Goal: Transaction & Acquisition: Purchase product/service

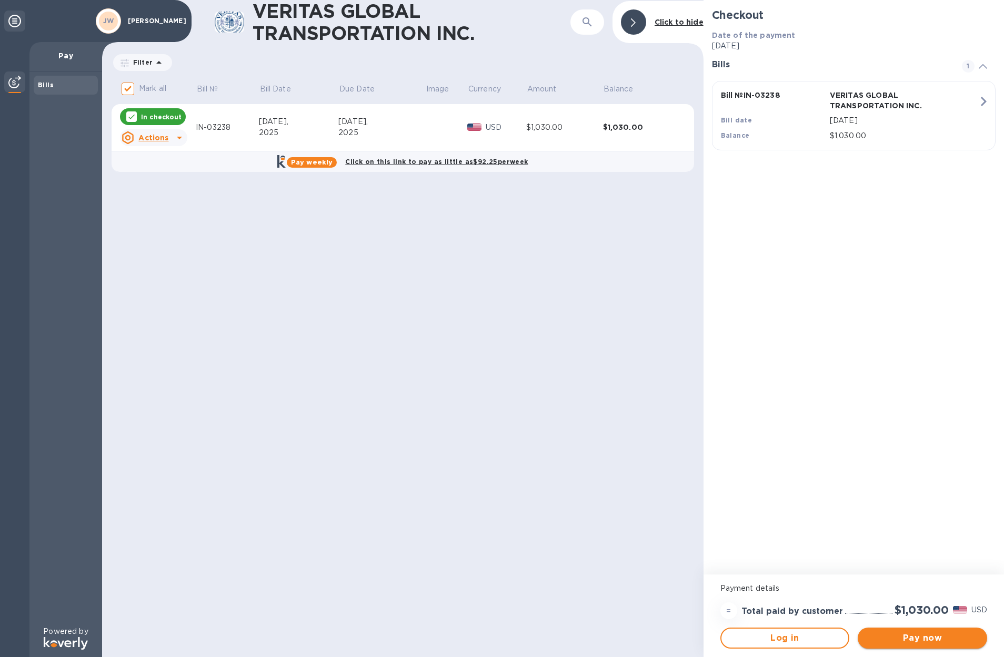
click at [913, 638] on span "Pay now" at bounding box center [922, 638] width 113 height 13
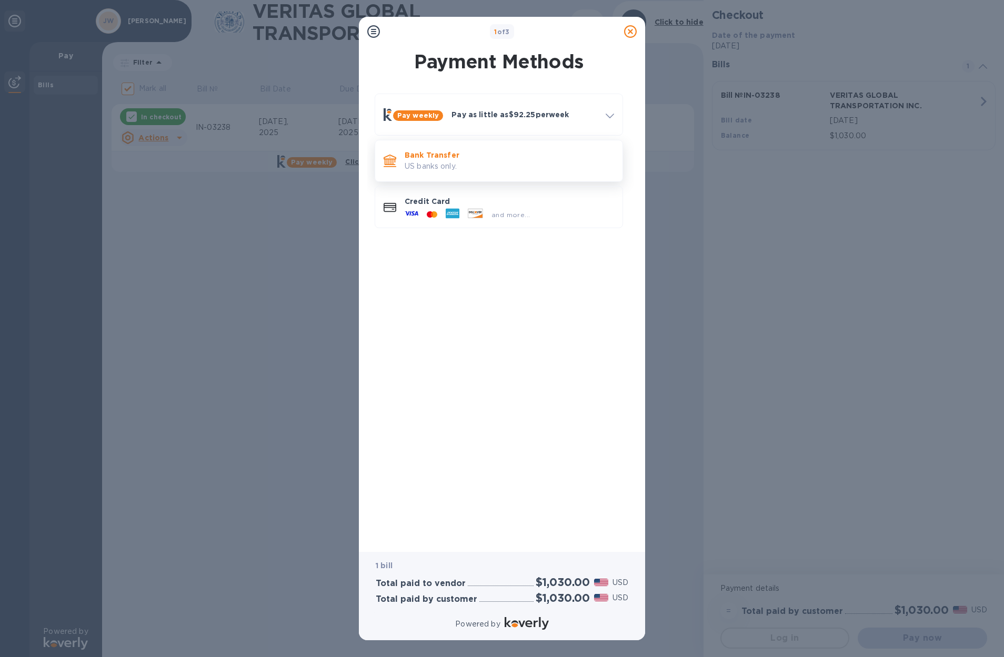
click at [458, 161] on p "US banks only." at bounding box center [508, 166] width 209 height 11
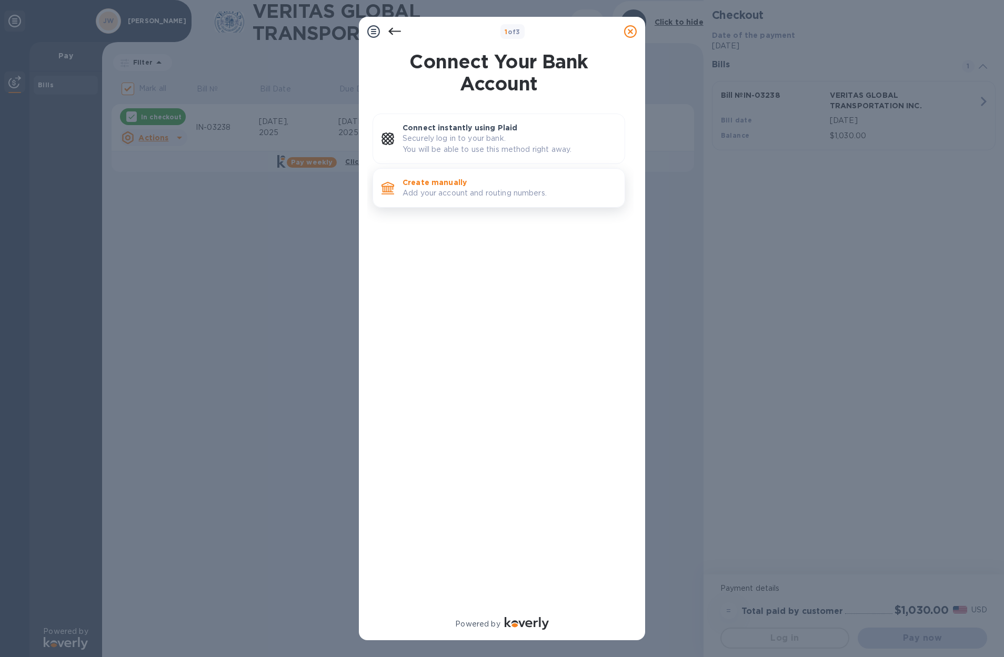
click at [452, 202] on div "Create manually Add your account and routing numbers." at bounding box center [509, 188] width 222 height 30
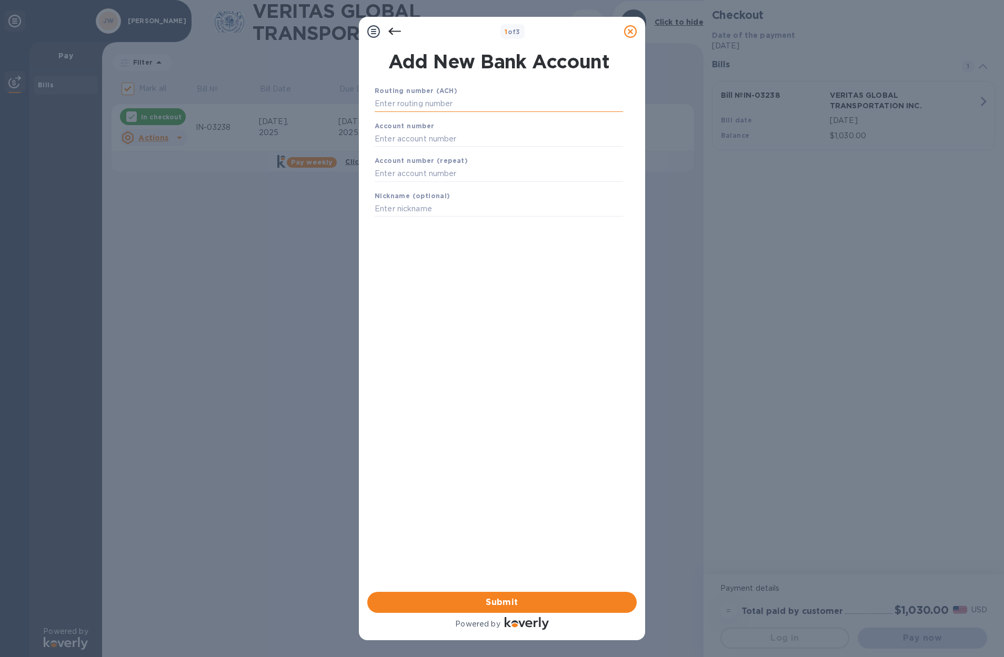
click at [450, 105] on input "text" at bounding box center [498, 104] width 248 height 16
paste input "222371863"
type input "222371863"
click at [419, 141] on b "Account number" at bounding box center [404, 139] width 60 height 8
click at [420, 150] on input "text" at bounding box center [498, 152] width 248 height 16
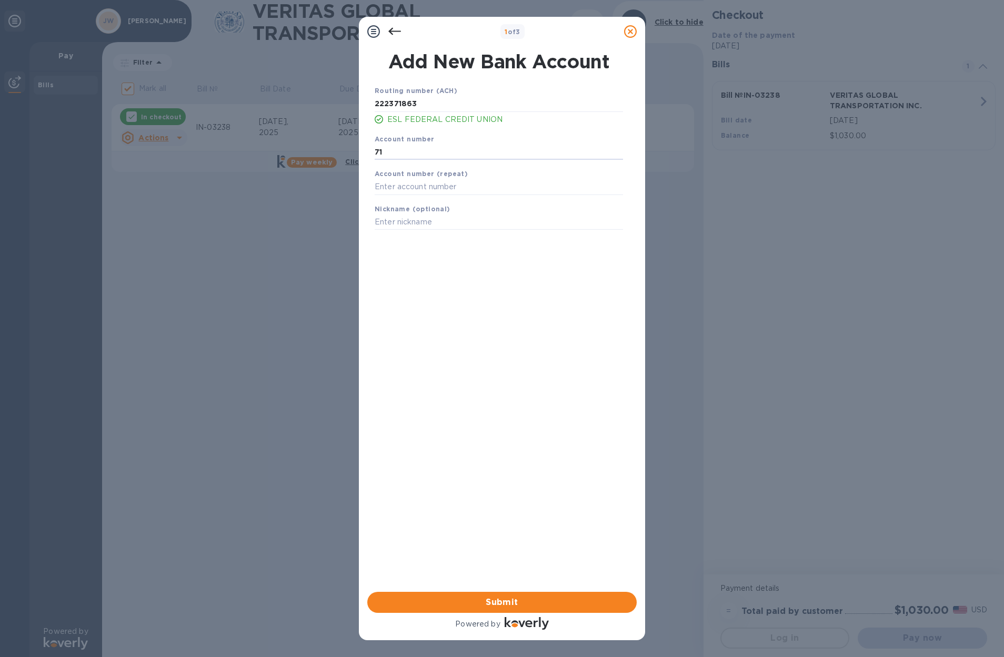
type input "7"
type input "719061012"
type input "ESL Checking"
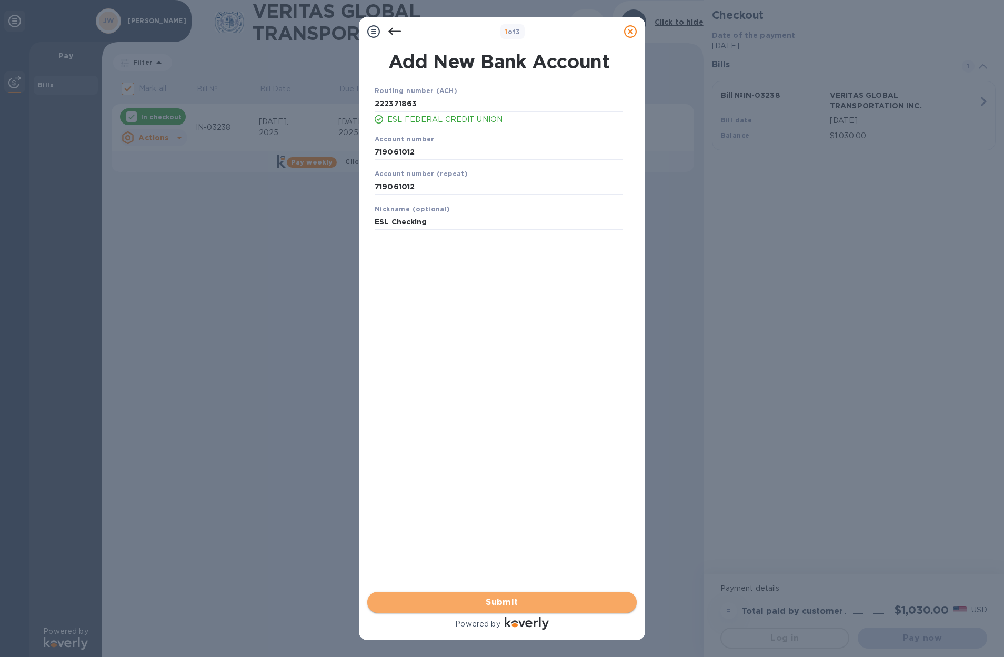
click at [506, 612] on button "Submit" at bounding box center [501, 602] width 269 height 21
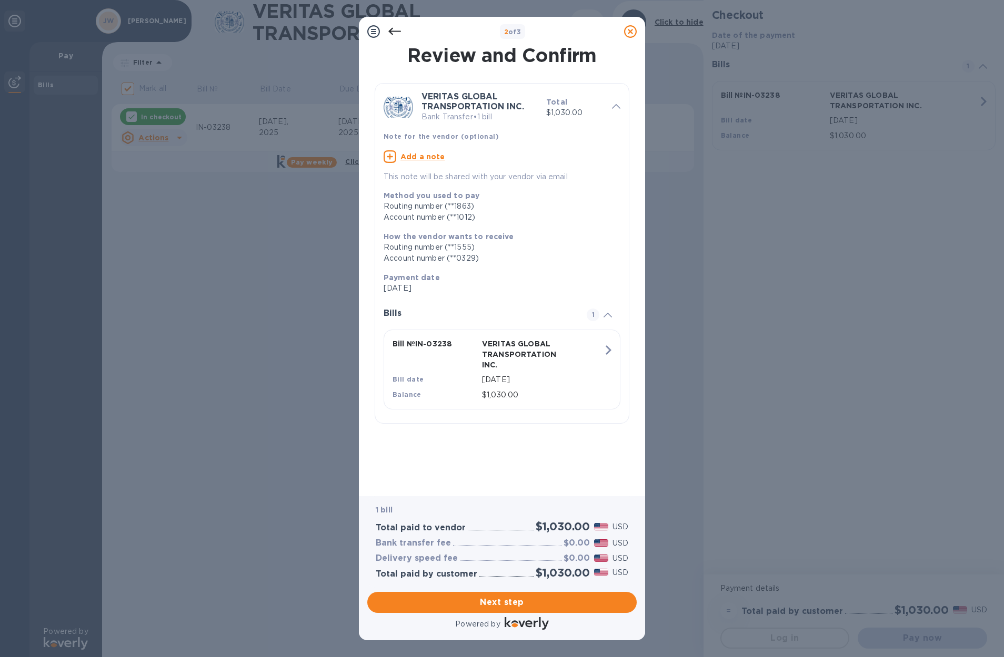
click at [506, 609] on span "Next step" at bounding box center [502, 602] width 252 height 13
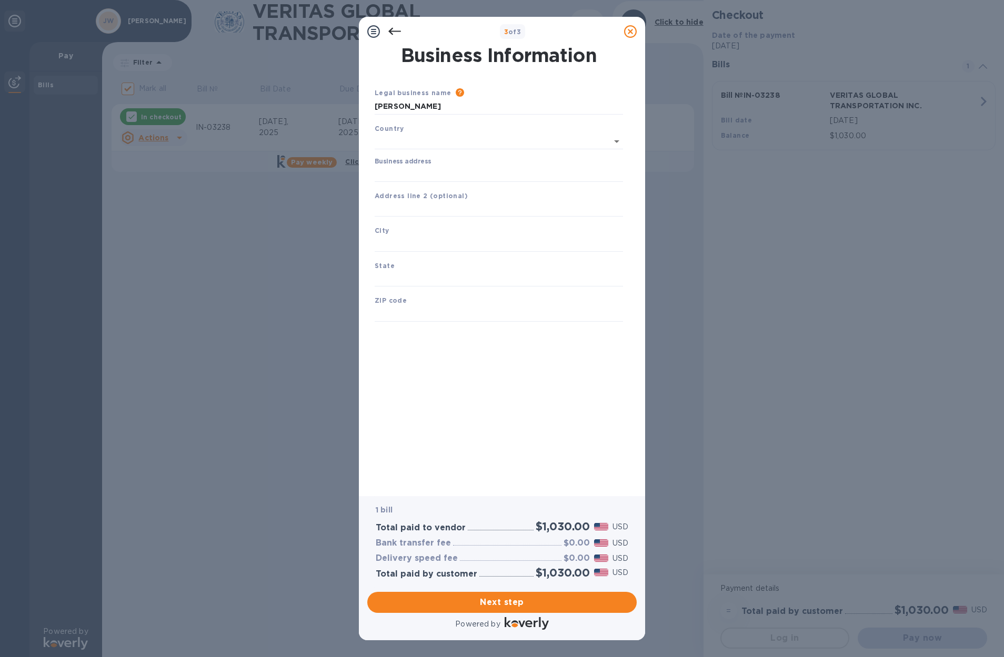
type input "[GEOGRAPHIC_DATA]"
click at [447, 174] on input "Business address" at bounding box center [498, 172] width 248 height 16
click at [430, 387] on div "Business Information Legal business name Please provide the legal name that app…" at bounding box center [501, 263] width 259 height 435
click at [433, 171] on input "Business address" at bounding box center [498, 172] width 248 height 16
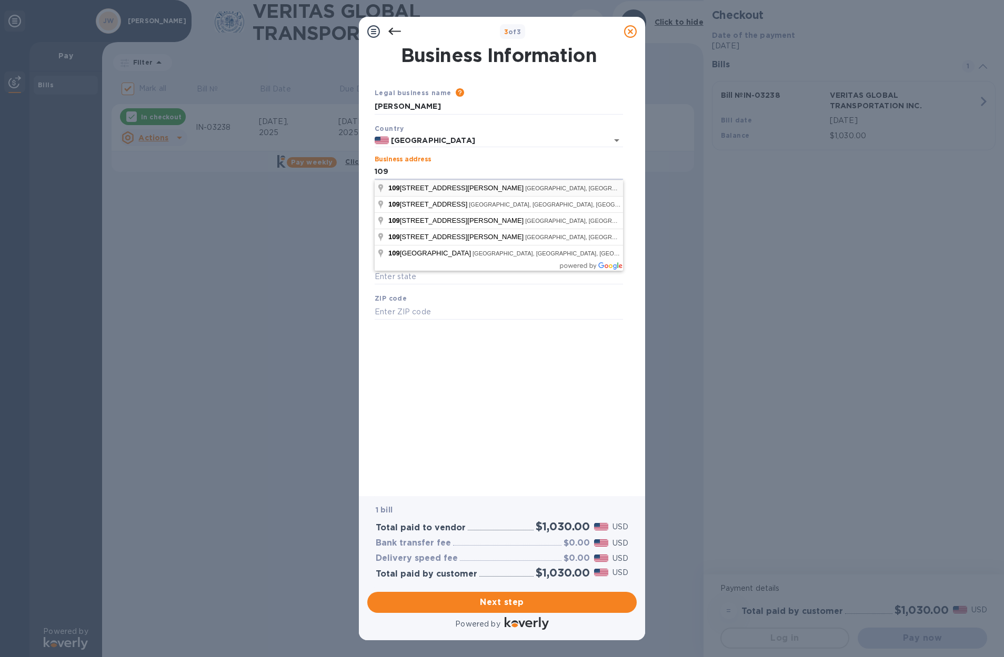
type input "[STREET_ADDRESS]"
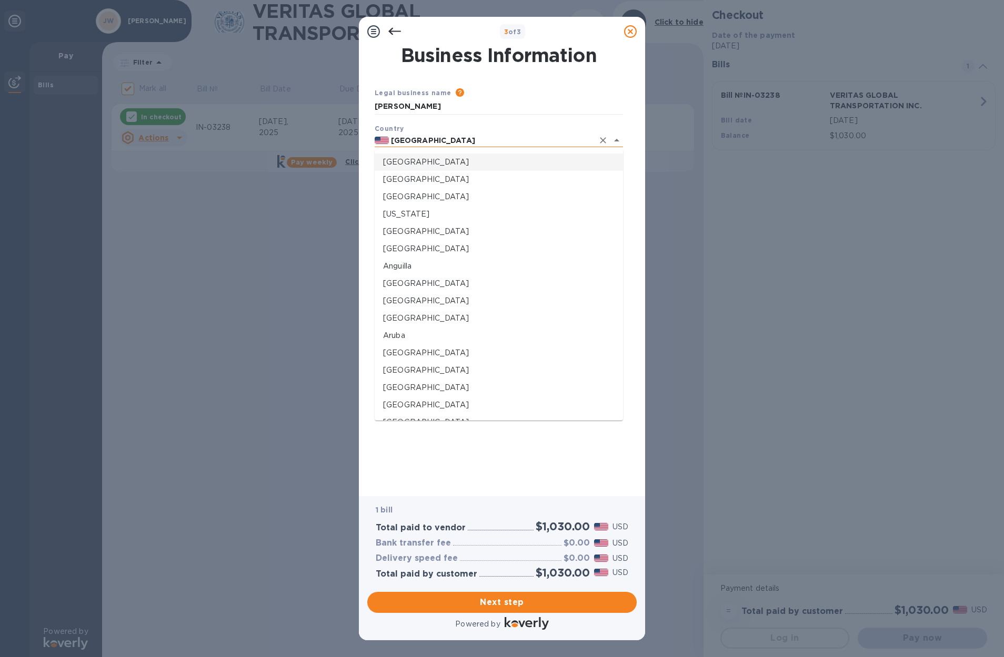
click at [577, 135] on input "[GEOGRAPHIC_DATA]" at bounding box center [491, 140] width 205 height 13
click at [638, 180] on div "Business Information Legal business name Please provide the legal name that app…" at bounding box center [502, 271] width 286 height 450
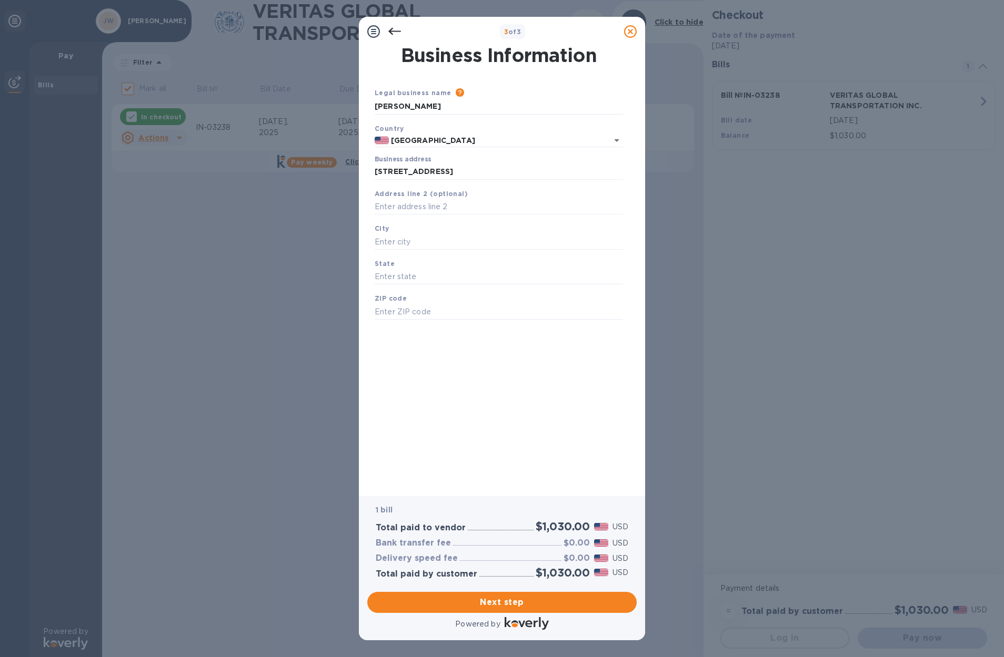
click at [499, 194] on div "Address line 2 (optional)" at bounding box center [498, 201] width 257 height 35
click at [484, 220] on div "City" at bounding box center [498, 236] width 257 height 35
click at [470, 245] on input "text" at bounding box center [498, 242] width 248 height 16
type input "[PERSON_NAME]"
type input "NY"
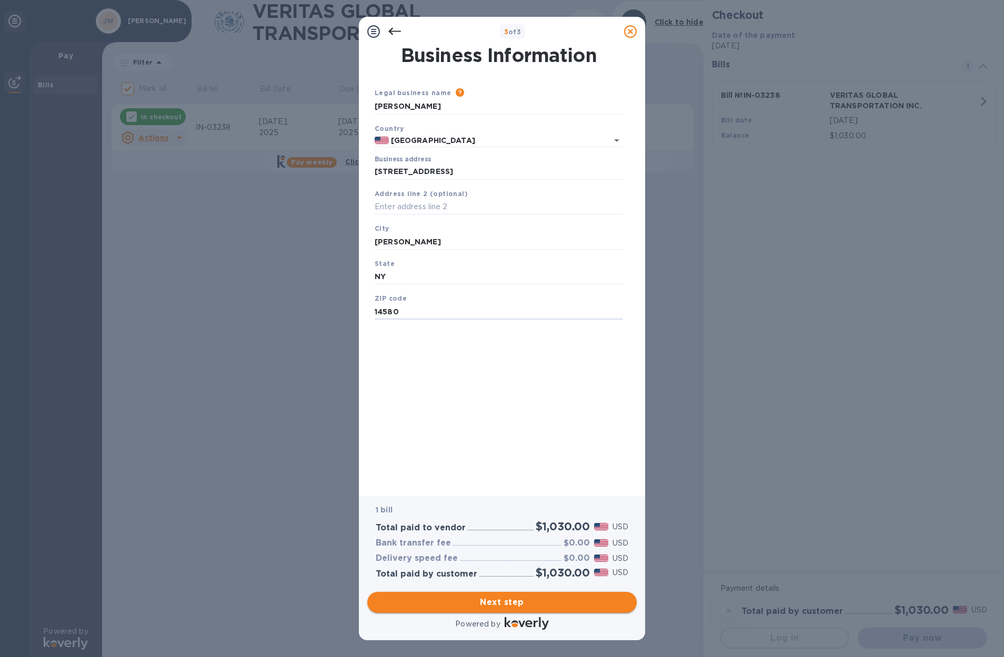
type input "14580"
click at [529, 608] on span "Next step" at bounding box center [502, 602] width 252 height 13
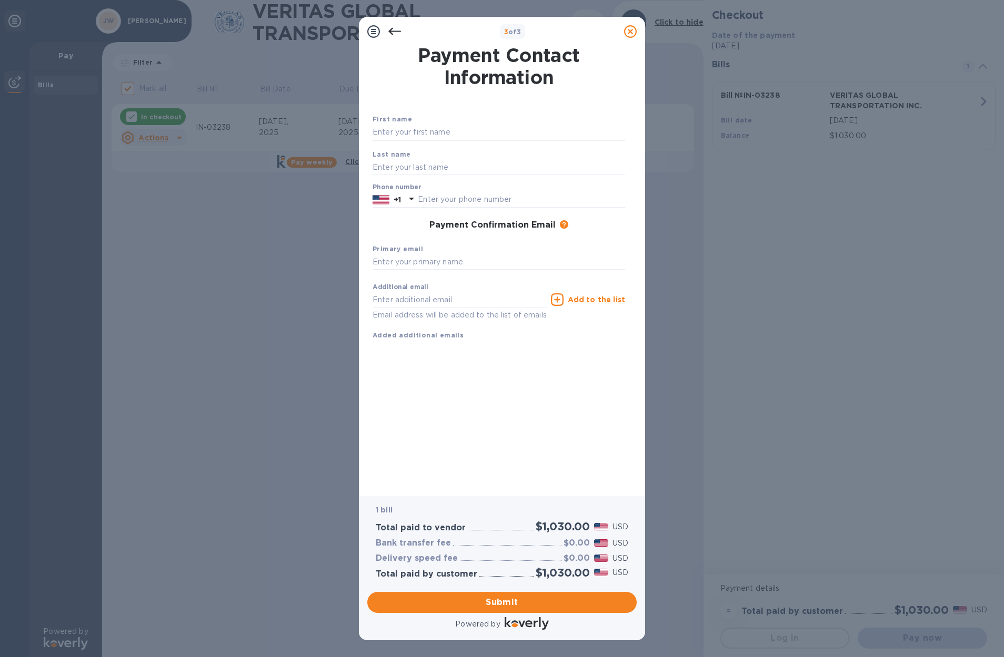
click at [418, 137] on input "text" at bounding box center [498, 133] width 252 height 16
type input "[PERSON_NAME]"
type input "5855003375"
type input "[EMAIL_ADDRESS][DOMAIN_NAME]"
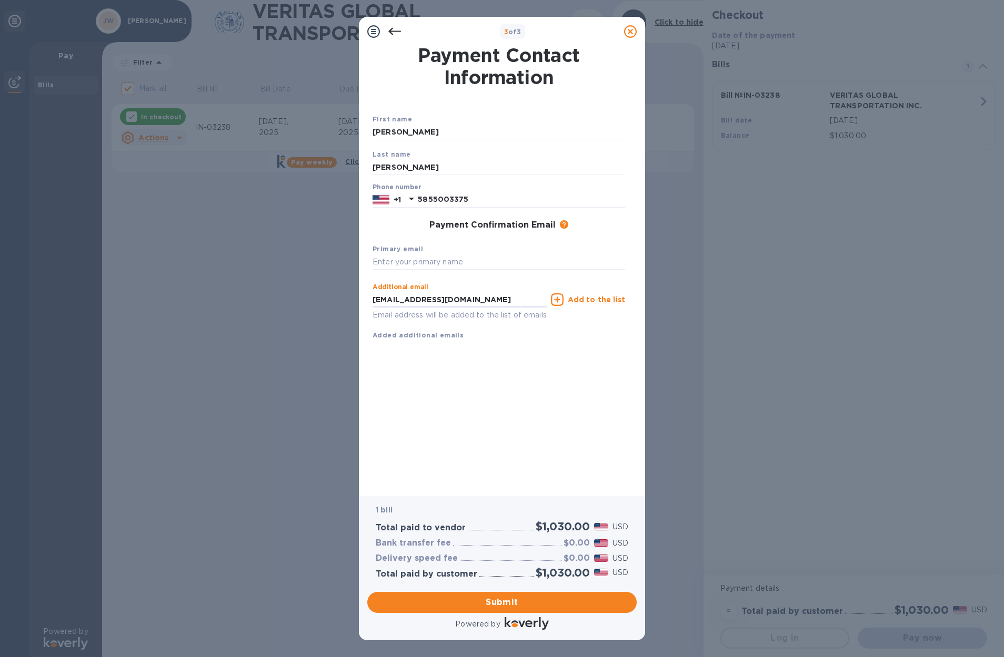
drag, startPoint x: 489, startPoint y: 305, endPoint x: 238, endPoint y: 305, distance: 250.9
click at [238, 305] on div "3 of 3 Payment Contact Information First name [PERSON_NAME] Last name [PERSON_N…" at bounding box center [502, 328] width 1004 height 657
drag, startPoint x: 469, startPoint y: 302, endPoint x: 310, endPoint y: 309, distance: 159.0
click at [310, 309] on div "3 of 3 Payment Contact Information First name [PERSON_NAME] Last name [PERSON_N…" at bounding box center [502, 328] width 1004 height 657
drag, startPoint x: 465, startPoint y: 304, endPoint x: 333, endPoint y: 283, distance: 133.2
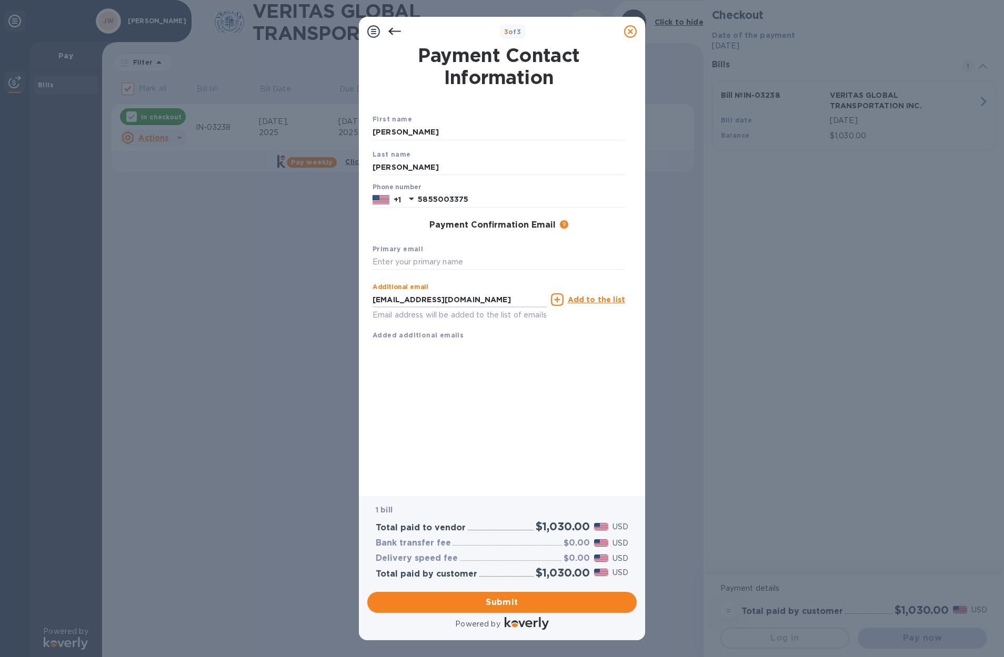
click at [359, 297] on div "Payment Contact Information First name [PERSON_NAME] Last name [PERSON_NAME] Ph…" at bounding box center [502, 271] width 286 height 450
click at [411, 258] on input "text" at bounding box center [498, 263] width 252 height 16
type input "[EMAIL_ADDRESS][DOMAIN_NAME]"
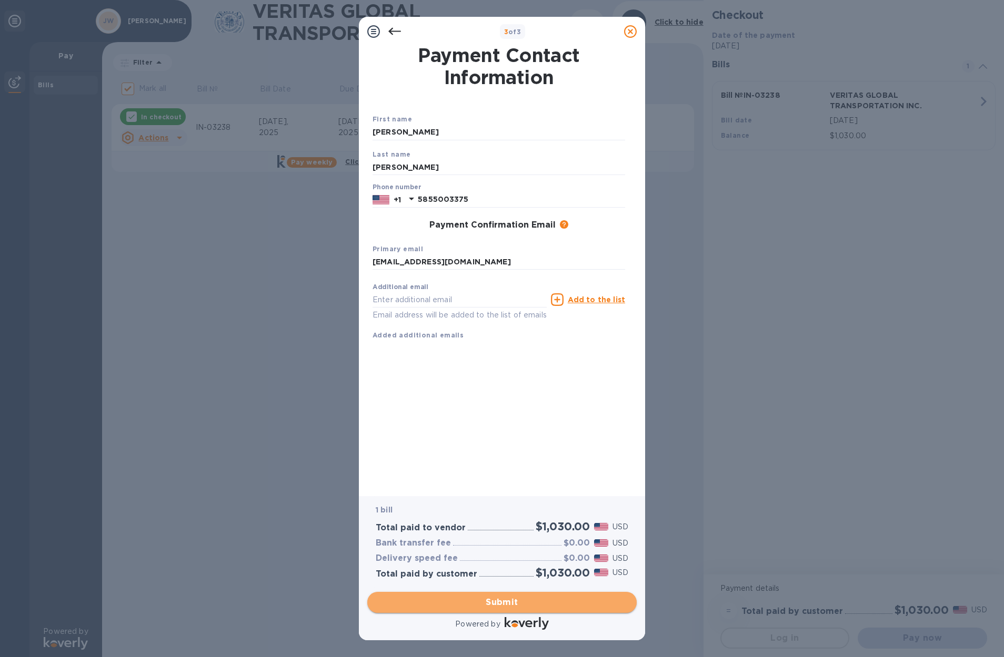
click at [510, 596] on span "Submit" at bounding box center [502, 602] width 252 height 13
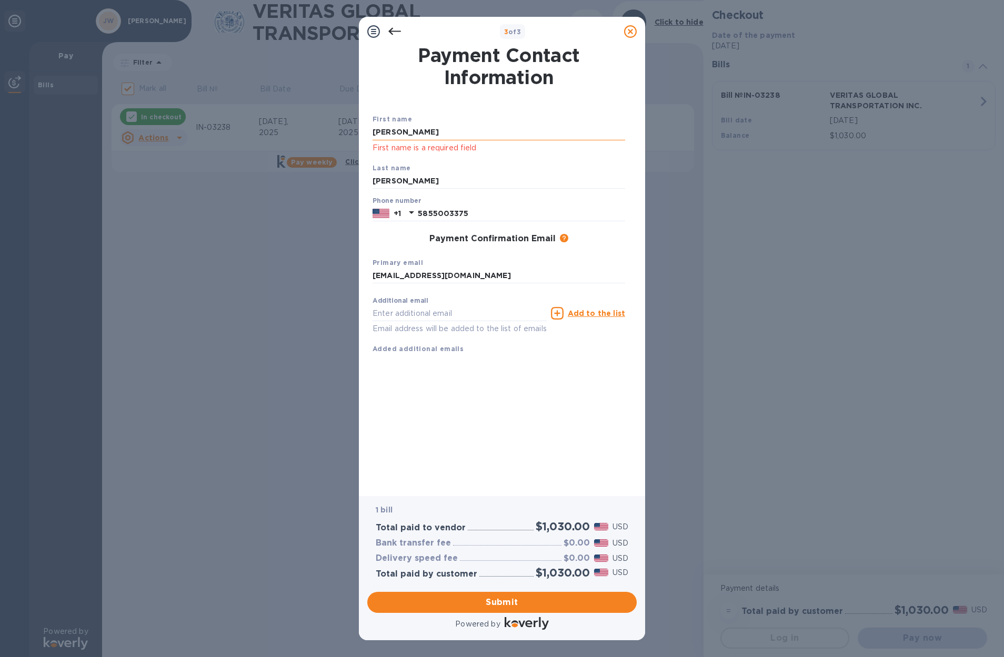
click at [465, 135] on input "[PERSON_NAME]" at bounding box center [498, 133] width 252 height 16
drag, startPoint x: 443, startPoint y: 126, endPoint x: 449, endPoint y: 128, distance: 6.7
click at [443, 126] on input "[PERSON_NAME]" at bounding box center [498, 133] width 252 height 16
click at [540, 163] on div "Last name [PERSON_NAME]" at bounding box center [498, 175] width 261 height 35
click at [444, 140] on div "[PERSON_NAME] First name is a required field" at bounding box center [498, 139] width 252 height 29
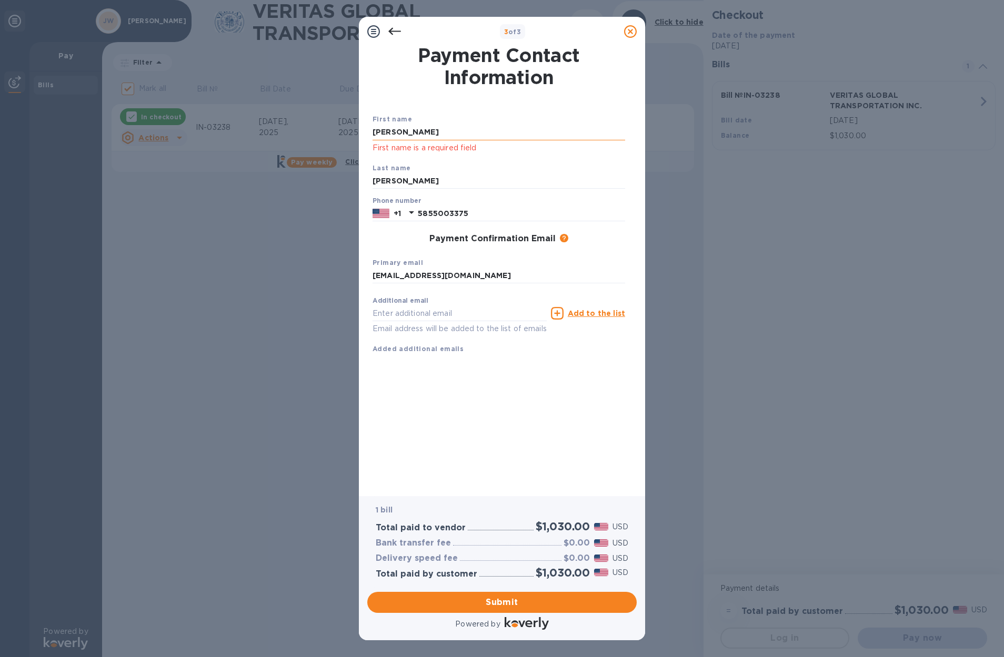
click at [443, 127] on input "[PERSON_NAME]" at bounding box center [498, 133] width 252 height 16
click at [433, 133] on input "[PERSON_NAME]" at bounding box center [498, 133] width 252 height 16
click at [412, 147] on p "First name is a required field" at bounding box center [498, 148] width 252 height 12
click at [528, 598] on span "Submit" at bounding box center [502, 602] width 252 height 13
click at [428, 136] on input "[PERSON_NAME]" at bounding box center [498, 133] width 252 height 16
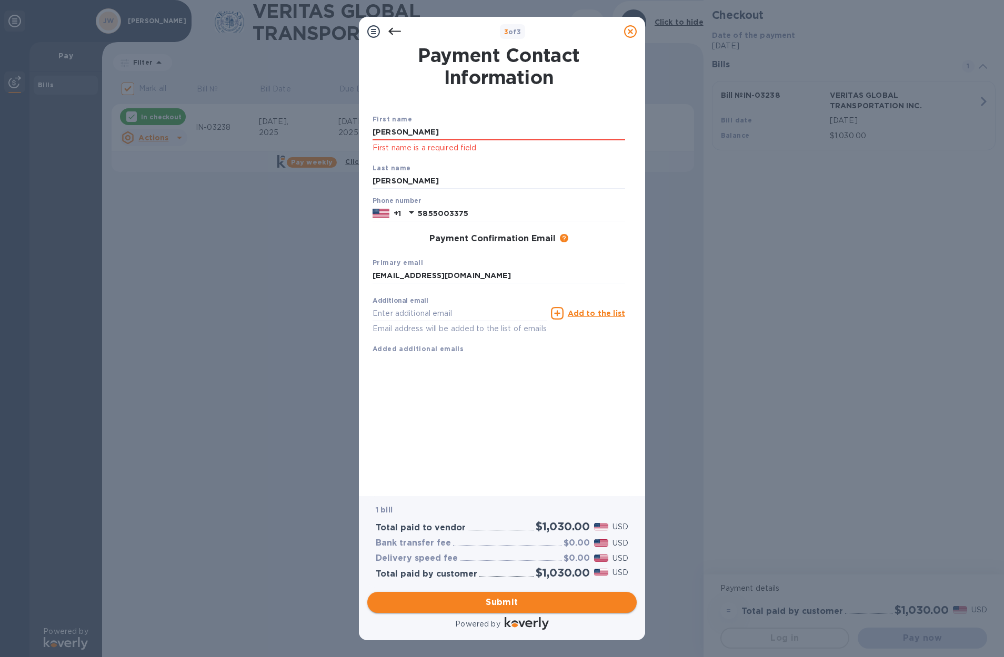
type input "[PERSON_NAME]"
click at [512, 611] on button "Submit" at bounding box center [501, 602] width 269 height 21
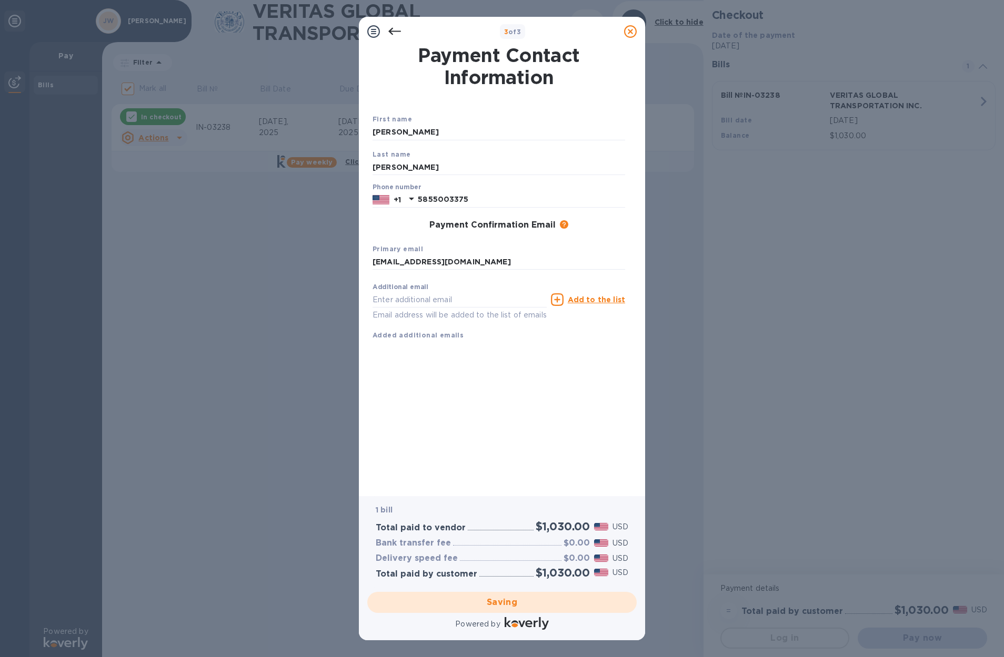
checkbox input "false"
